Goal: Task Accomplishment & Management: Use online tool/utility

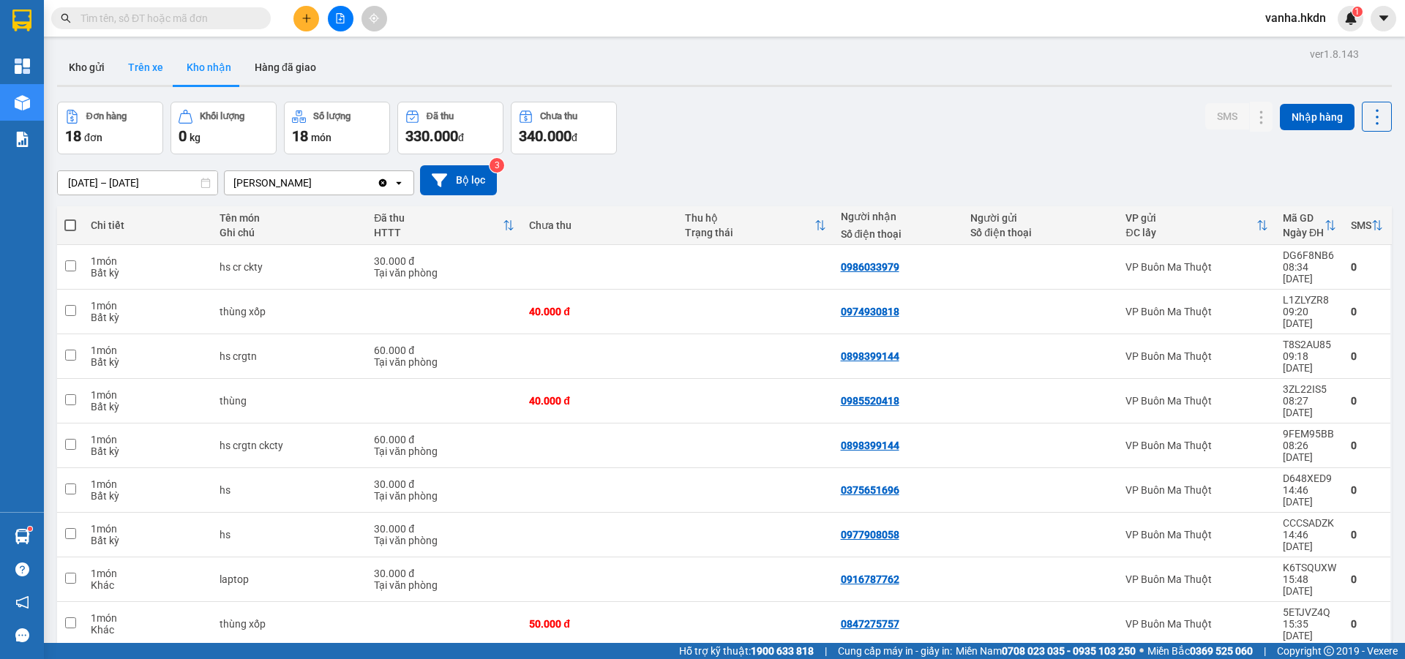
click at [157, 63] on button "Trên xe" at bounding box center [145, 67] width 59 height 35
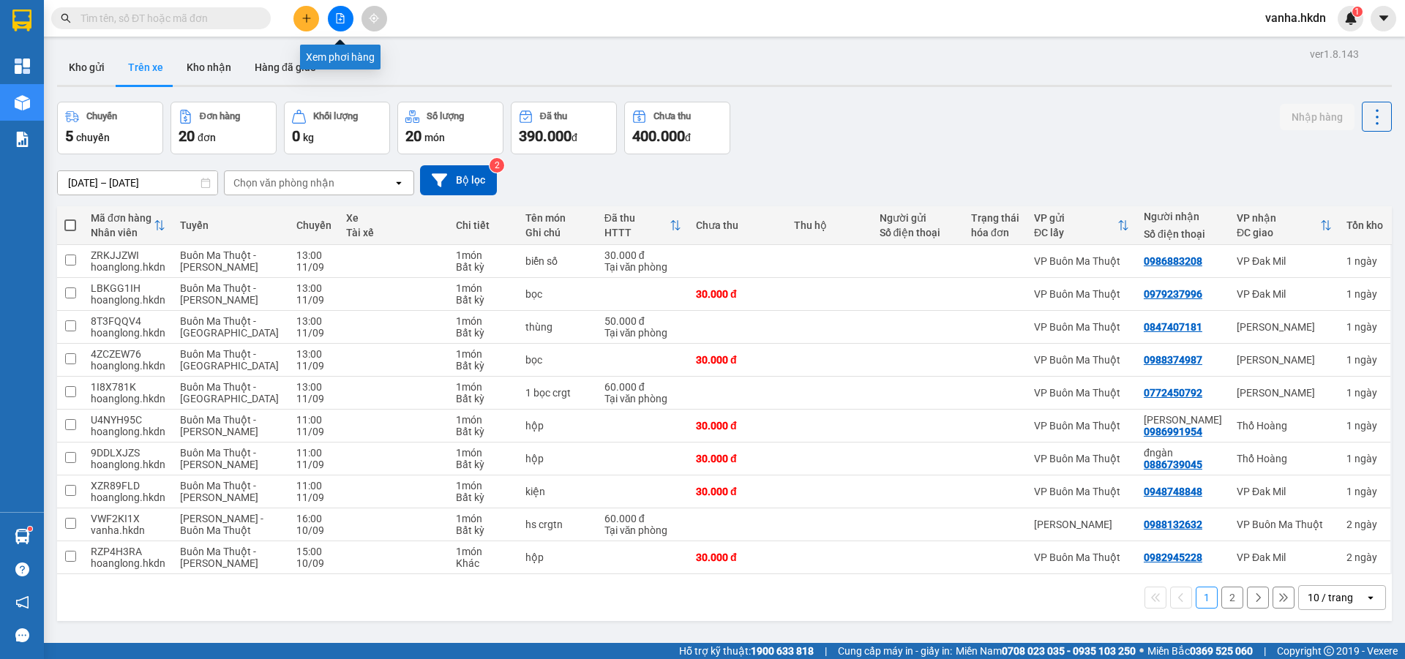
click at [342, 15] on icon "file-add" at bounding box center [340, 18] width 10 height 10
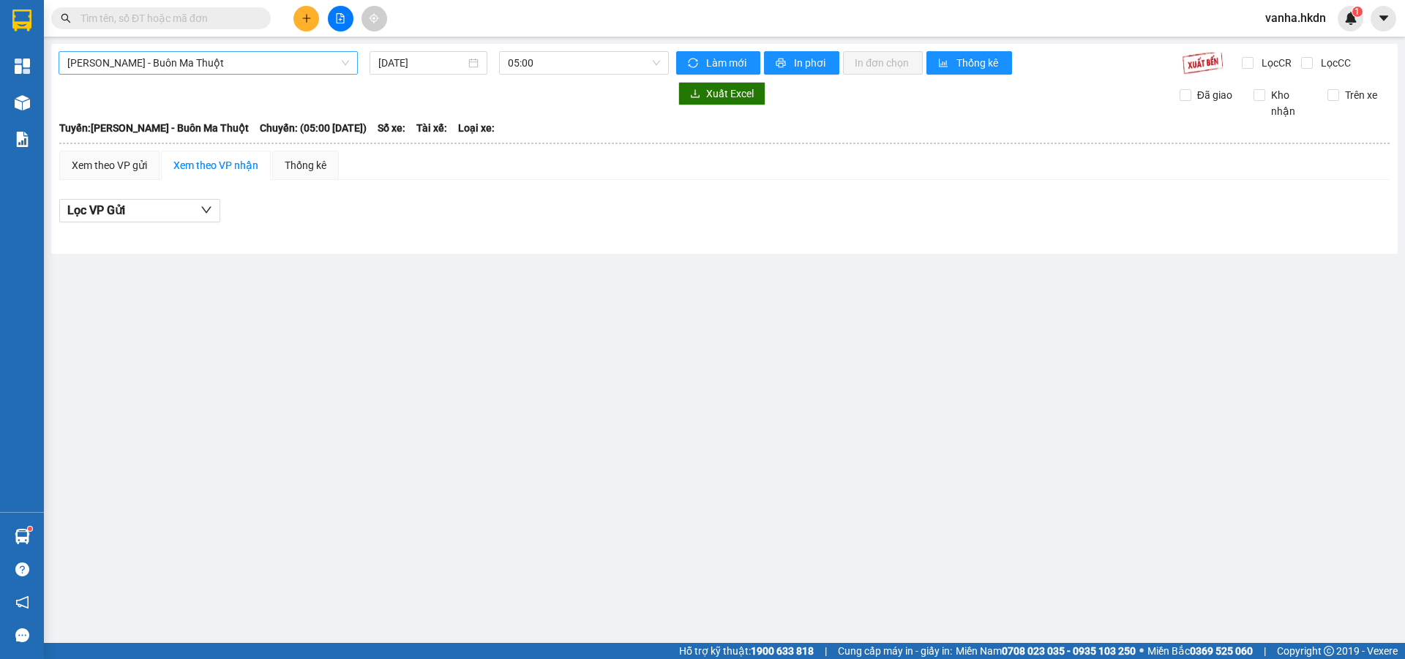
click at [285, 61] on span "[PERSON_NAME] - Buôn Ma Thuột" at bounding box center [208, 63] width 282 height 22
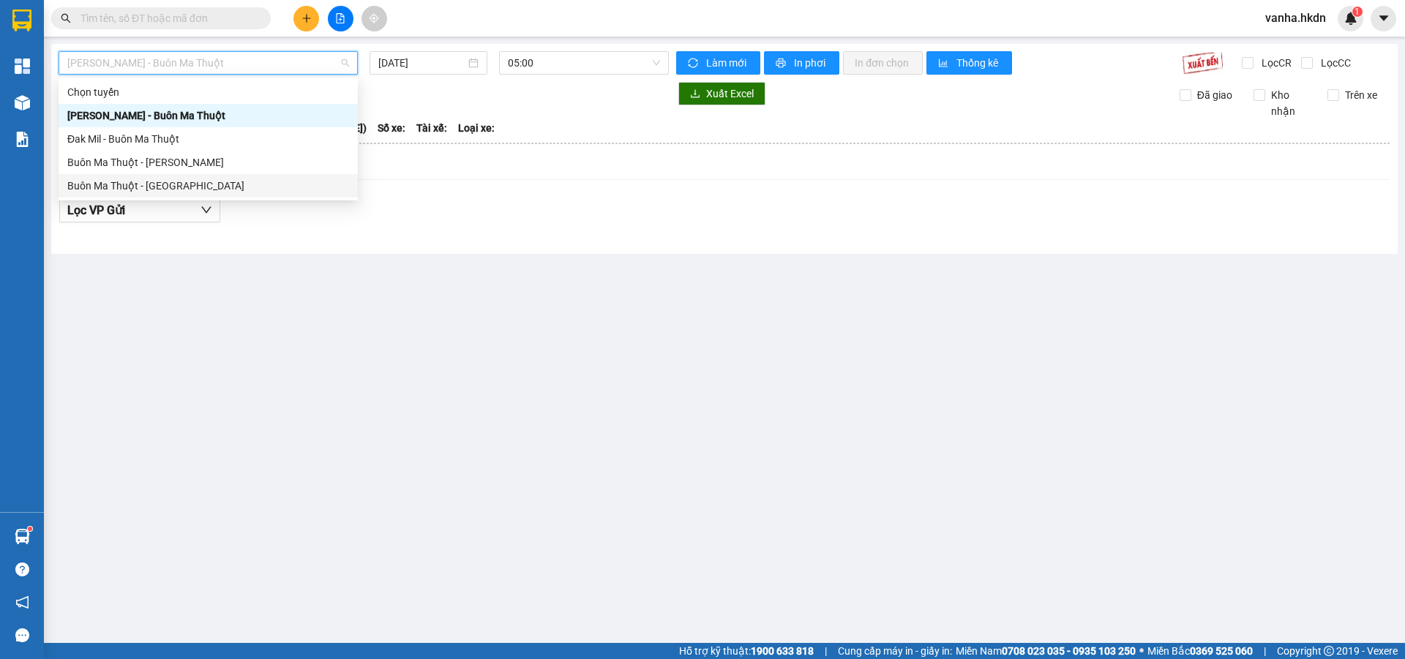
click at [176, 179] on div "Buôn Ma Thuột - [GEOGRAPHIC_DATA]" at bounding box center [208, 186] width 282 height 16
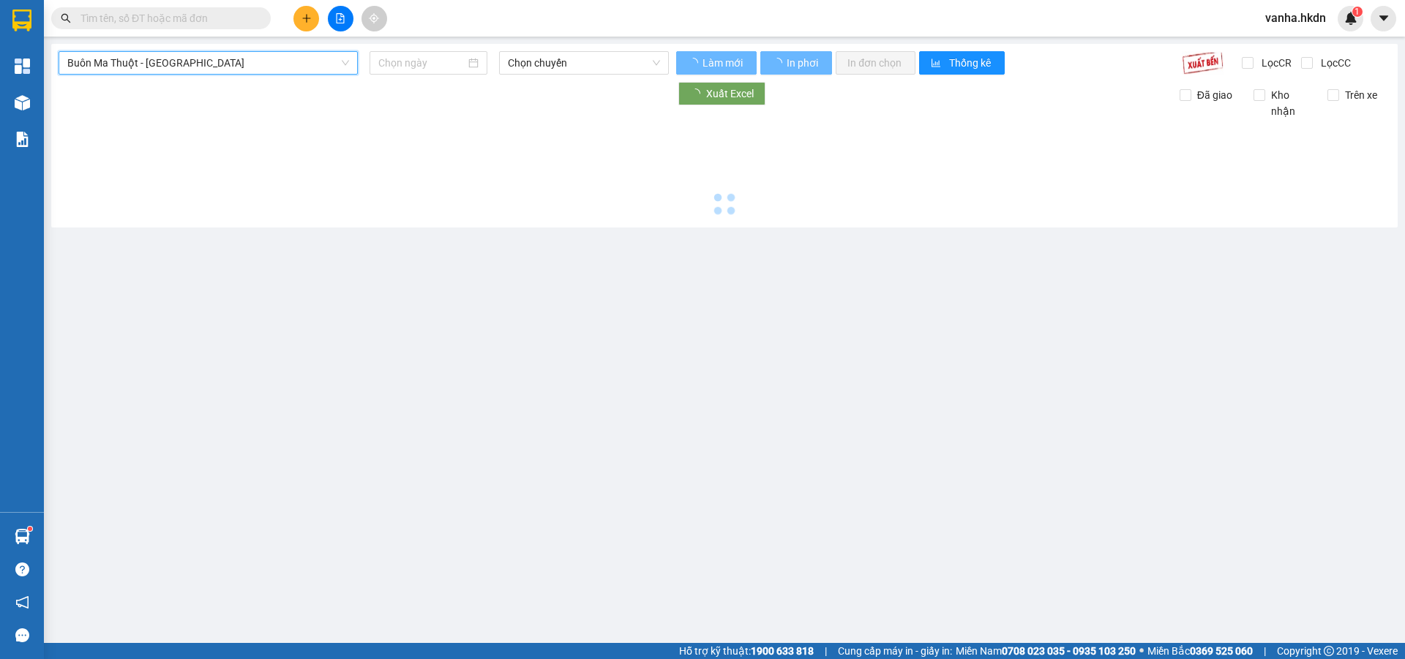
type input "[DATE]"
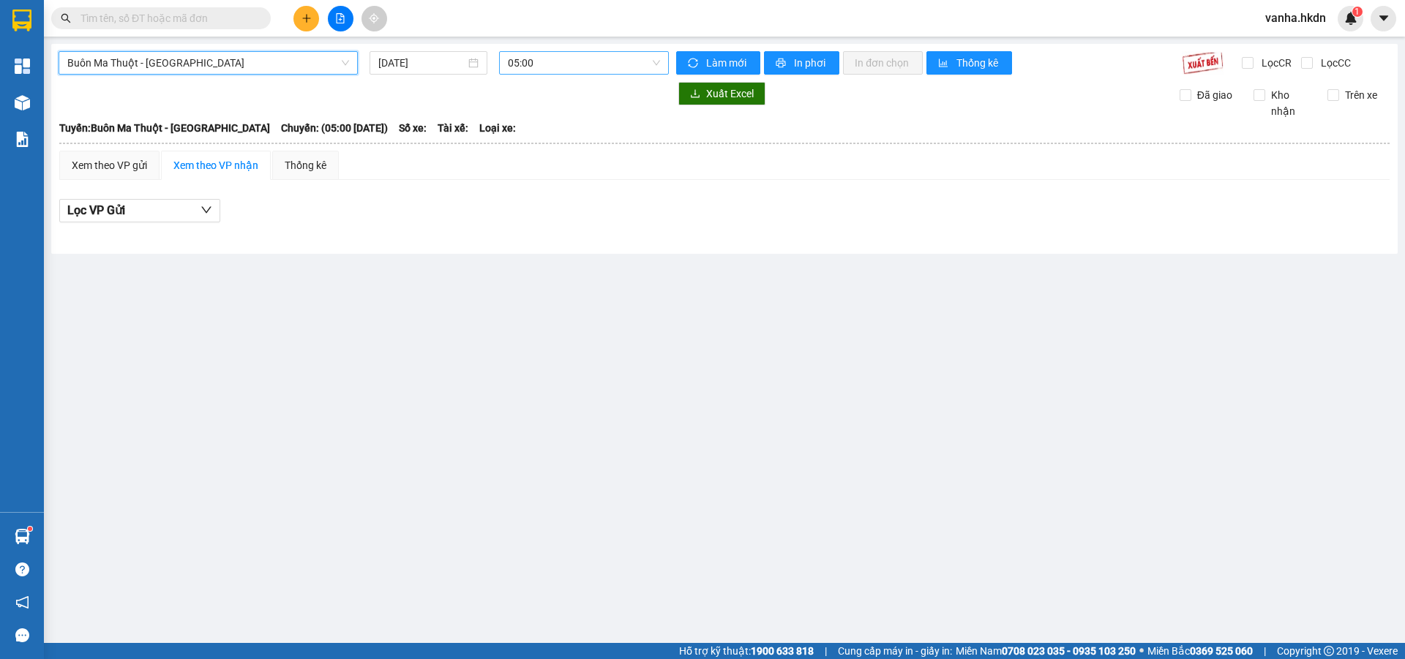
click at [593, 54] on span "05:00" at bounding box center [584, 63] width 152 height 22
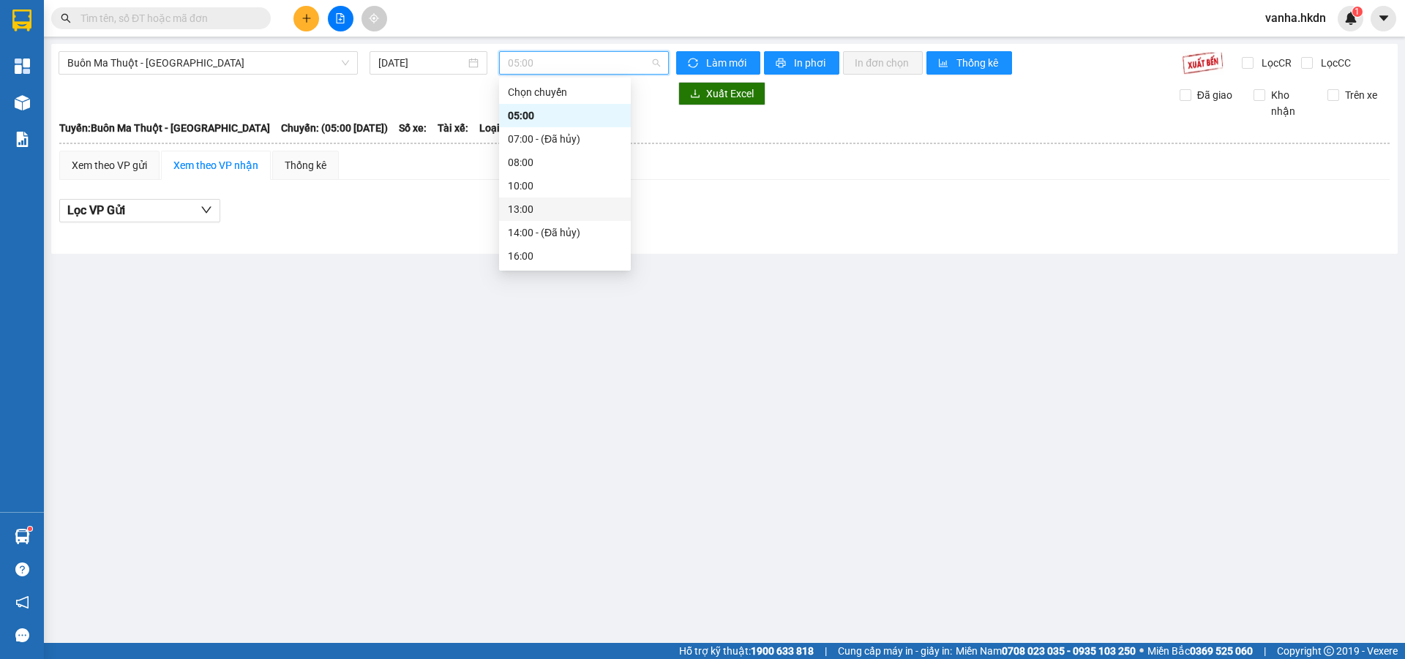
click at [519, 206] on div "13:00" at bounding box center [565, 209] width 114 height 16
